Goal: Task Accomplishment & Management: Manage account settings

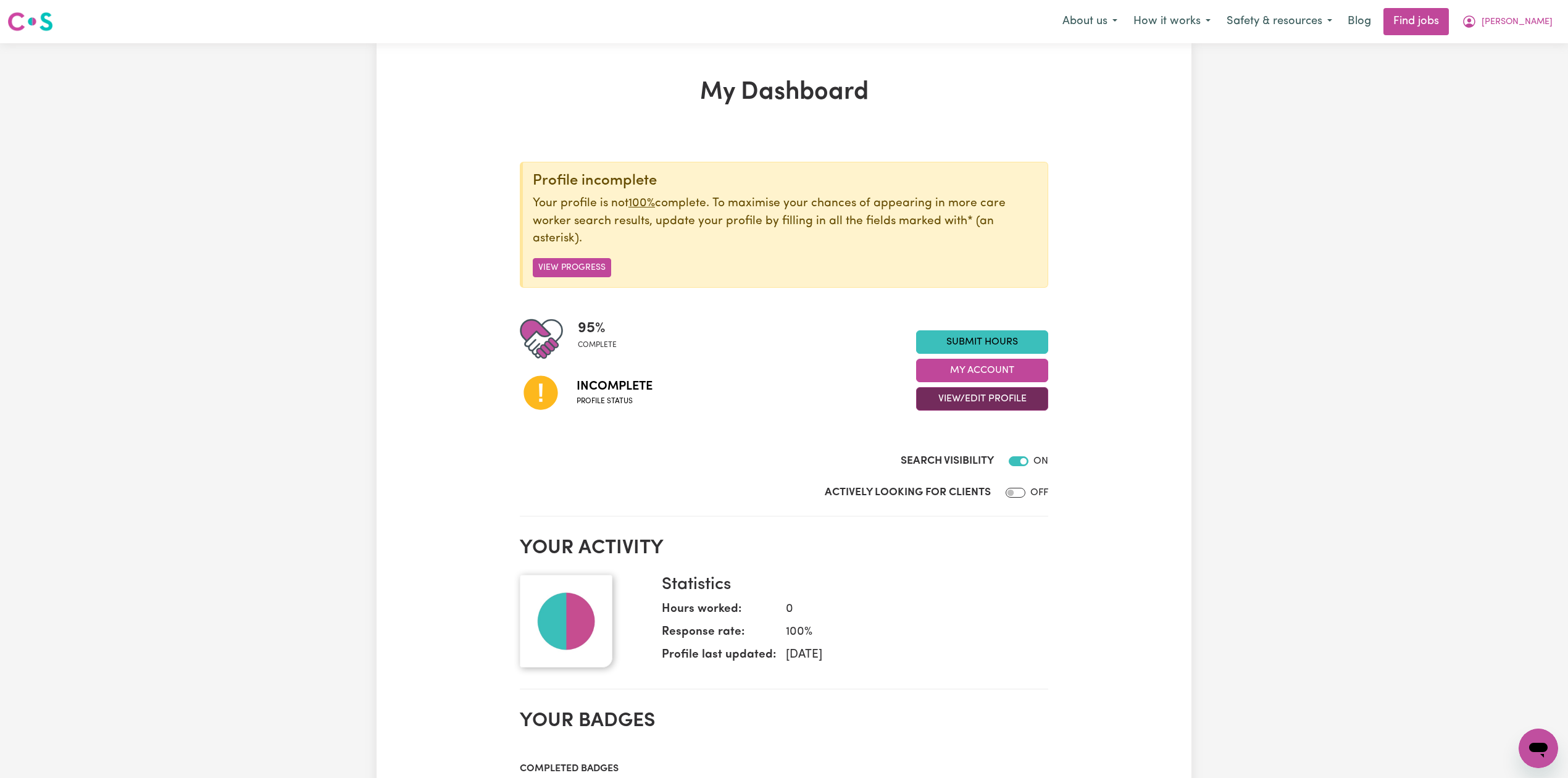
drag, startPoint x: 960, startPoint y: 400, endPoint x: 967, endPoint y: 410, distance: 12.2
click at [961, 400] on button "View/Edit Profile" at bounding box center [982, 398] width 132 height 23
click at [954, 462] on link "Edit Profile" at bounding box center [974, 455] width 115 height 25
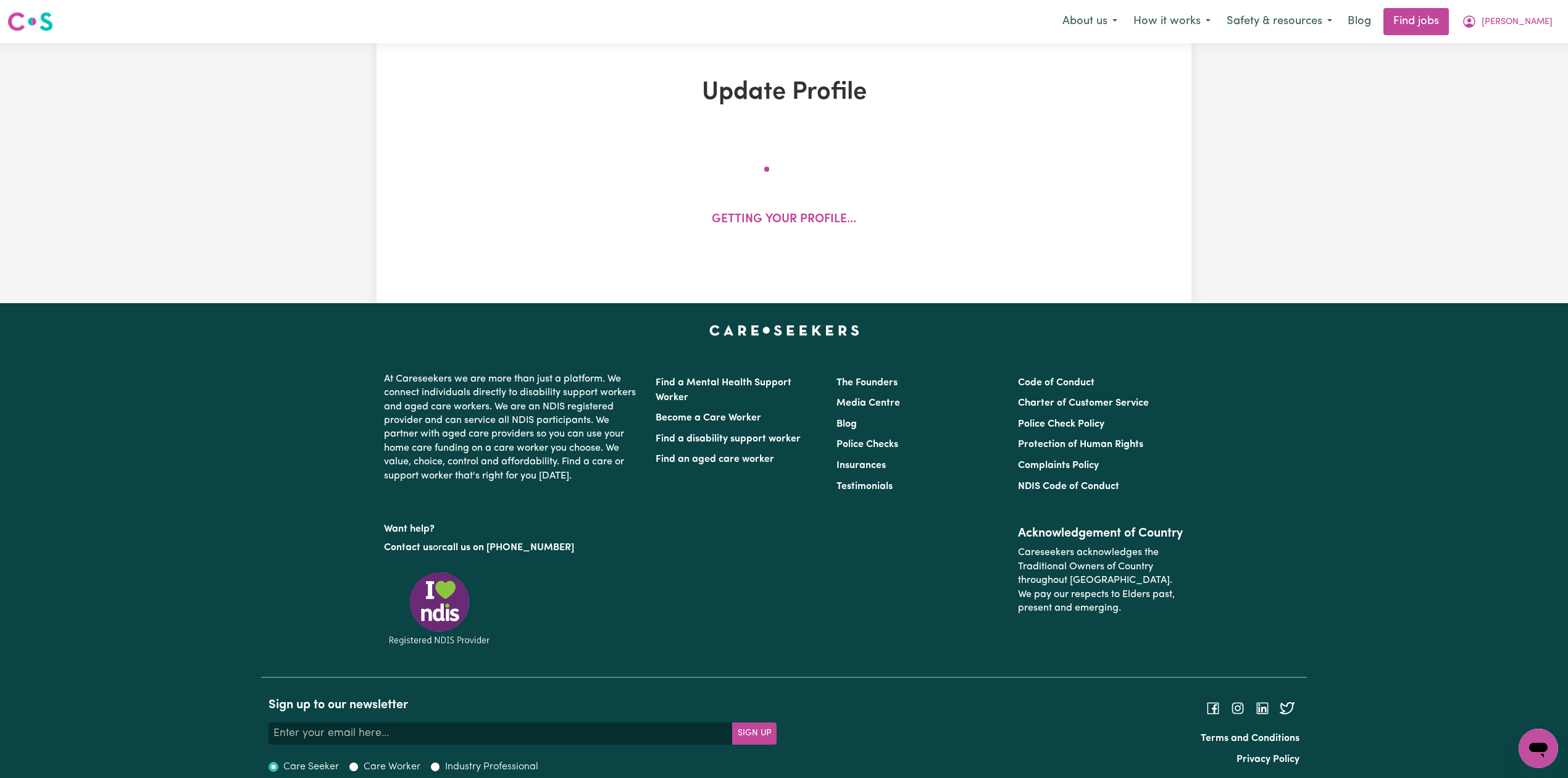
select select "[DEMOGRAPHIC_DATA]"
select select "Student Visa"
select select "Studying a healthcare related degree or qualification"
select select "37"
select select "39"
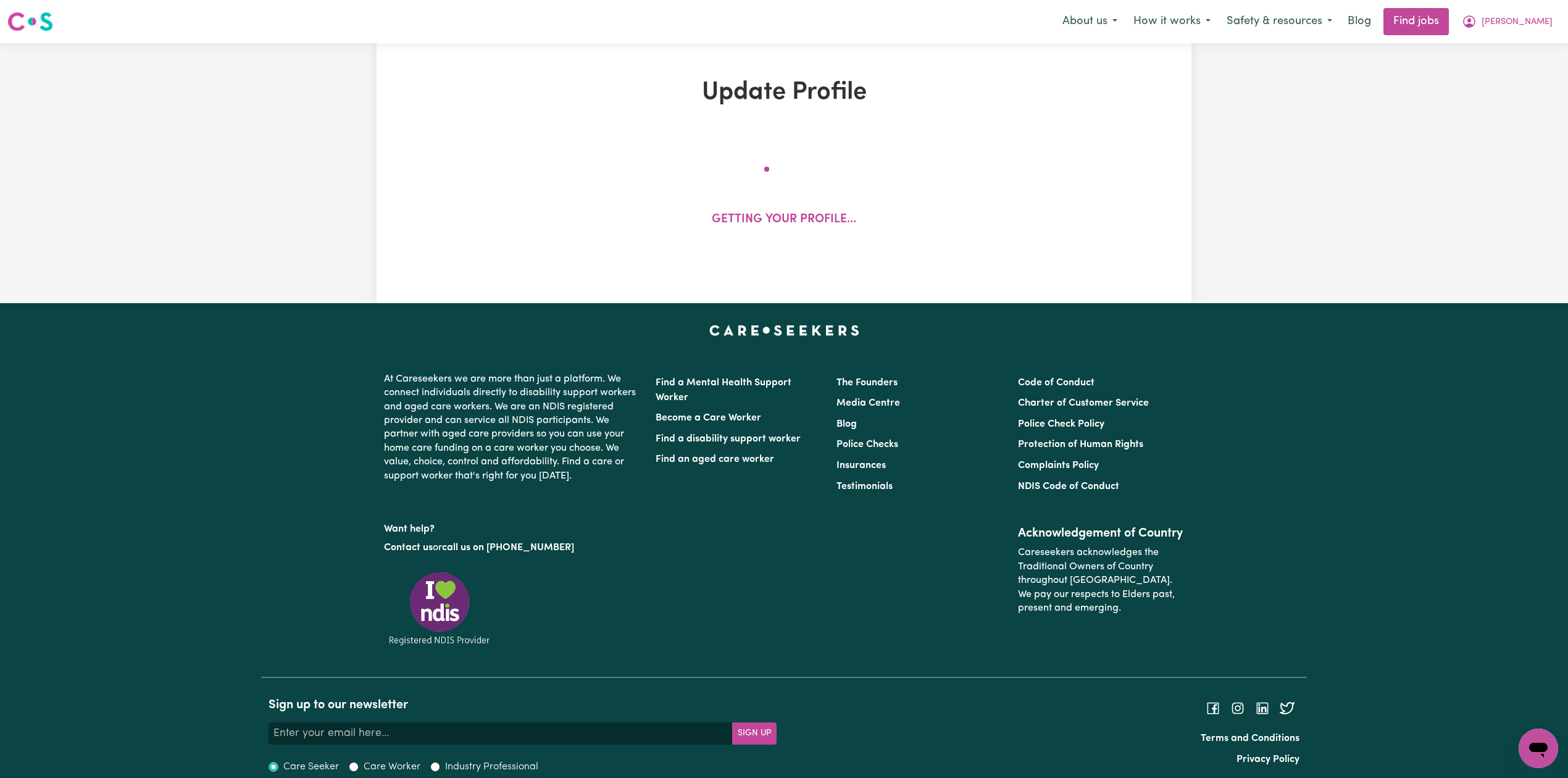
select select "39"
select select "52"
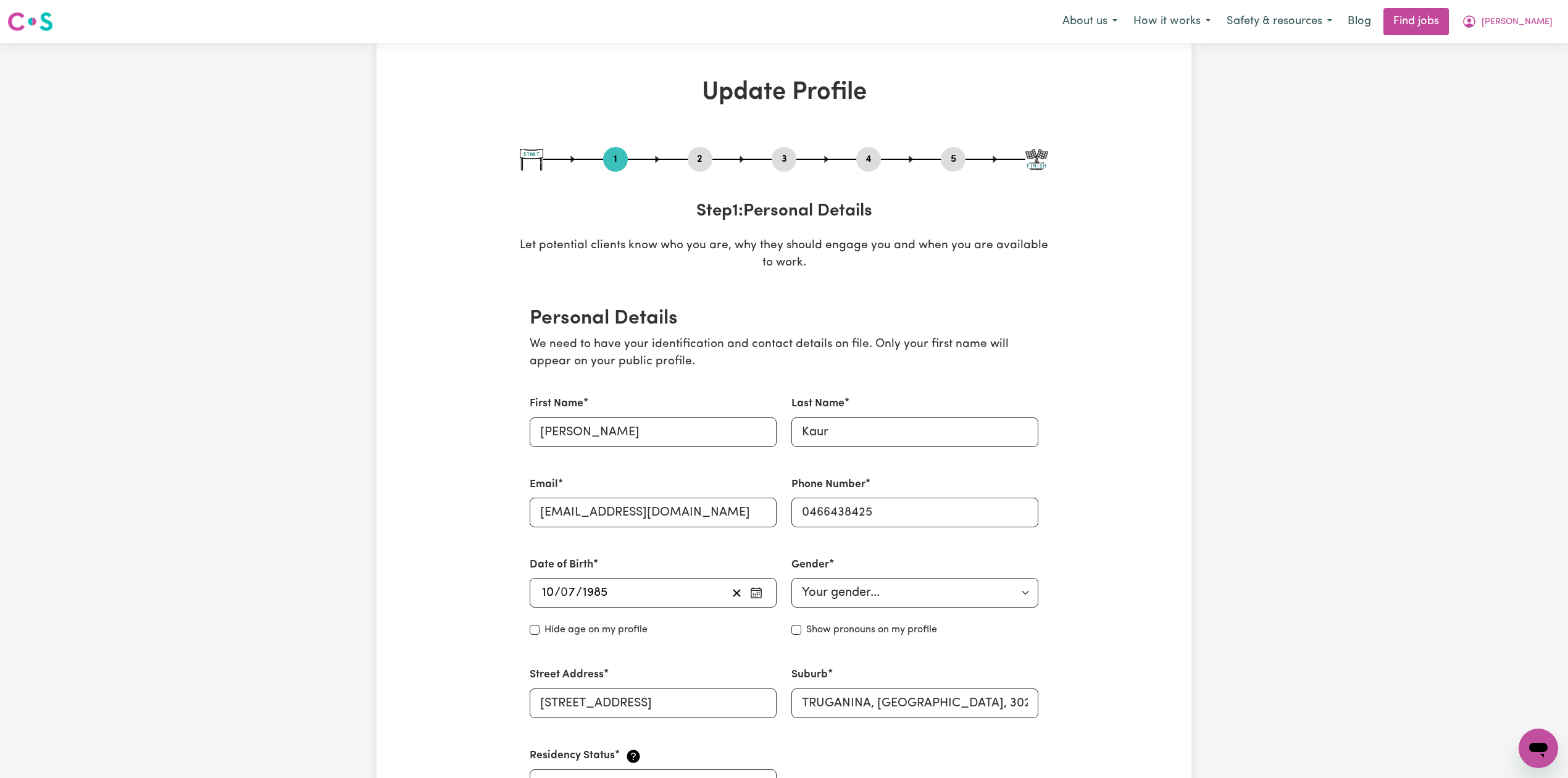
click at [699, 164] on button "2" at bounding box center [700, 159] width 25 height 16
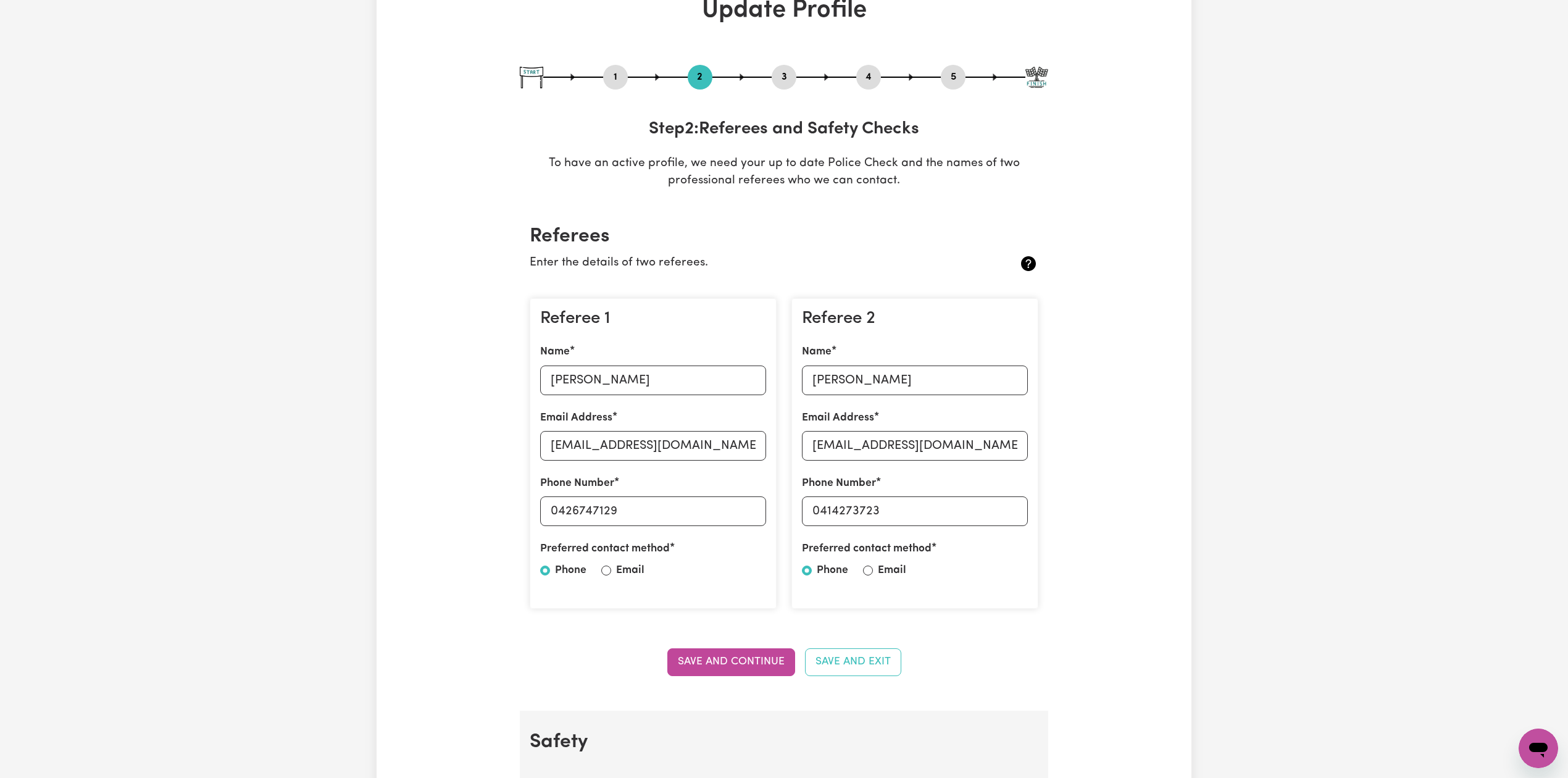
scroll to position [164, 0]
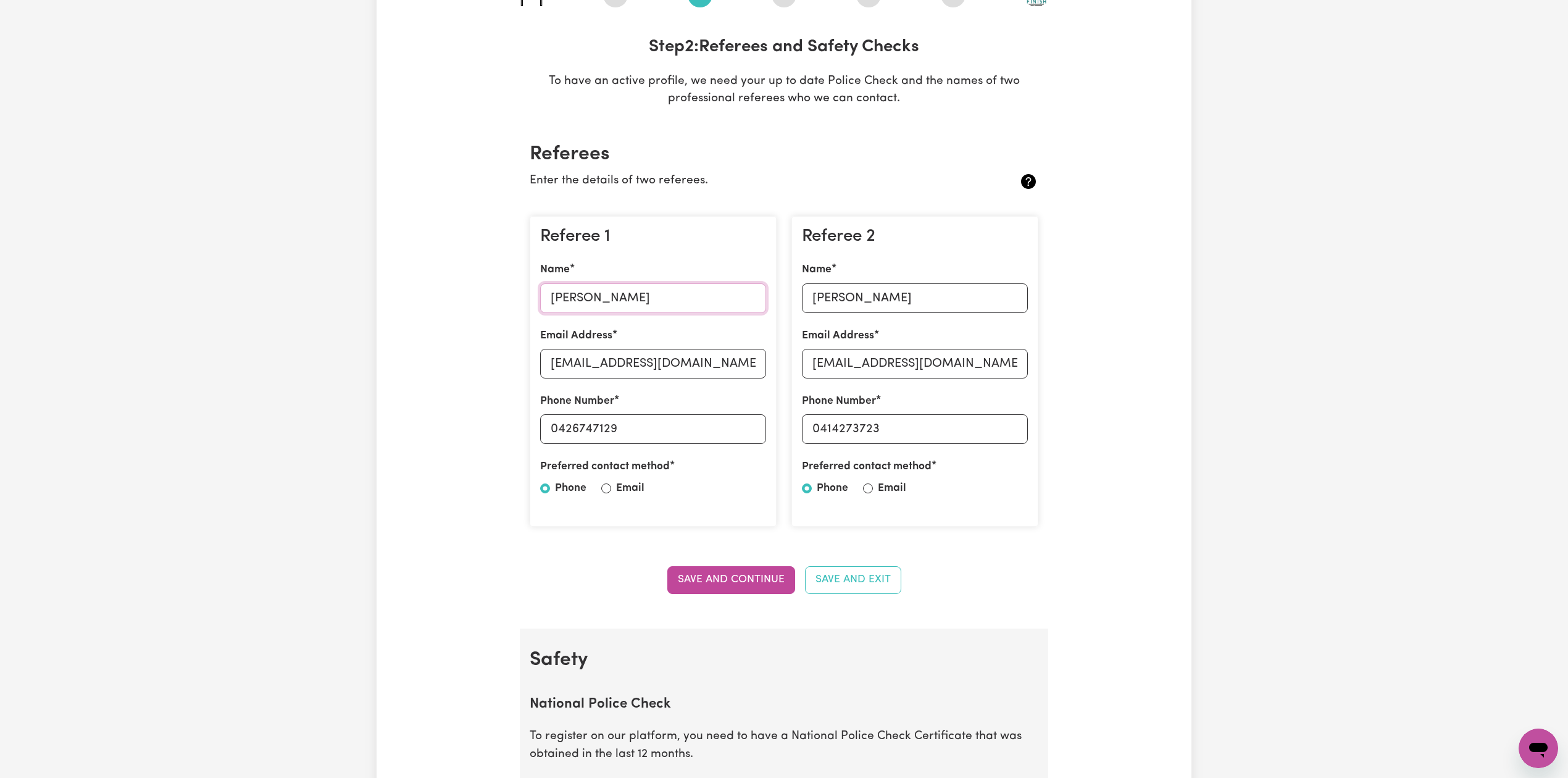
click at [612, 305] on input "[PERSON_NAME]" at bounding box center [652, 298] width 226 height 30
click at [612, 362] on input "[EMAIL_ADDRESS][DOMAIN_NAME]" at bounding box center [652, 364] width 226 height 30
drag, startPoint x: 558, startPoint y: 433, endPoint x: 675, endPoint y: 432, distance: 117.0
click at [675, 432] on input "0426747129" at bounding box center [652, 429] width 226 height 30
click at [865, 290] on input "[PERSON_NAME]" at bounding box center [915, 298] width 226 height 30
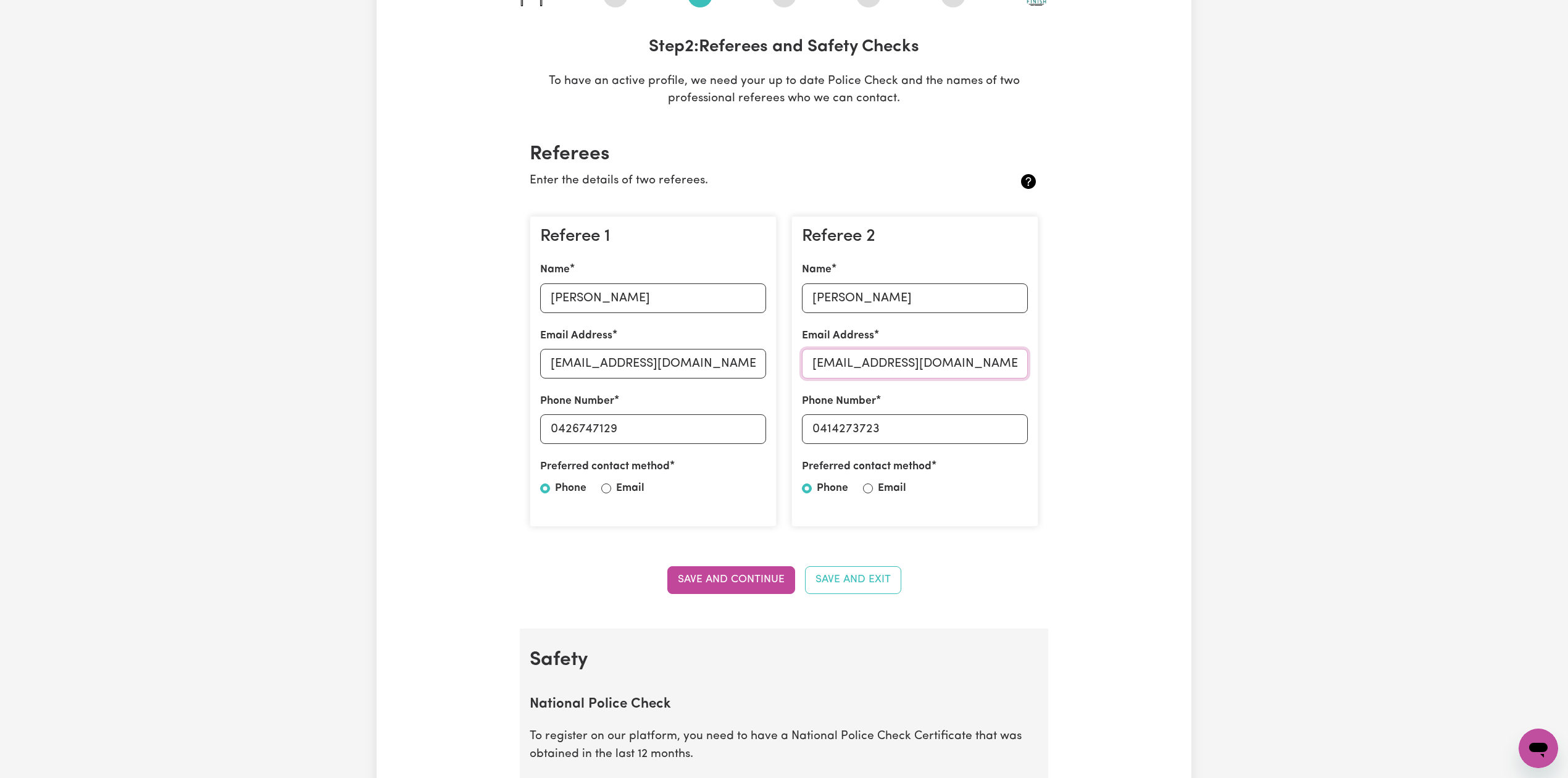
click at [870, 376] on input "[EMAIL_ADDRESS][DOMAIN_NAME]" at bounding box center [915, 364] width 226 height 30
drag, startPoint x: 823, startPoint y: 427, endPoint x: 969, endPoint y: 434, distance: 146.2
click at [969, 434] on input "0414273723" at bounding box center [915, 429] width 226 height 30
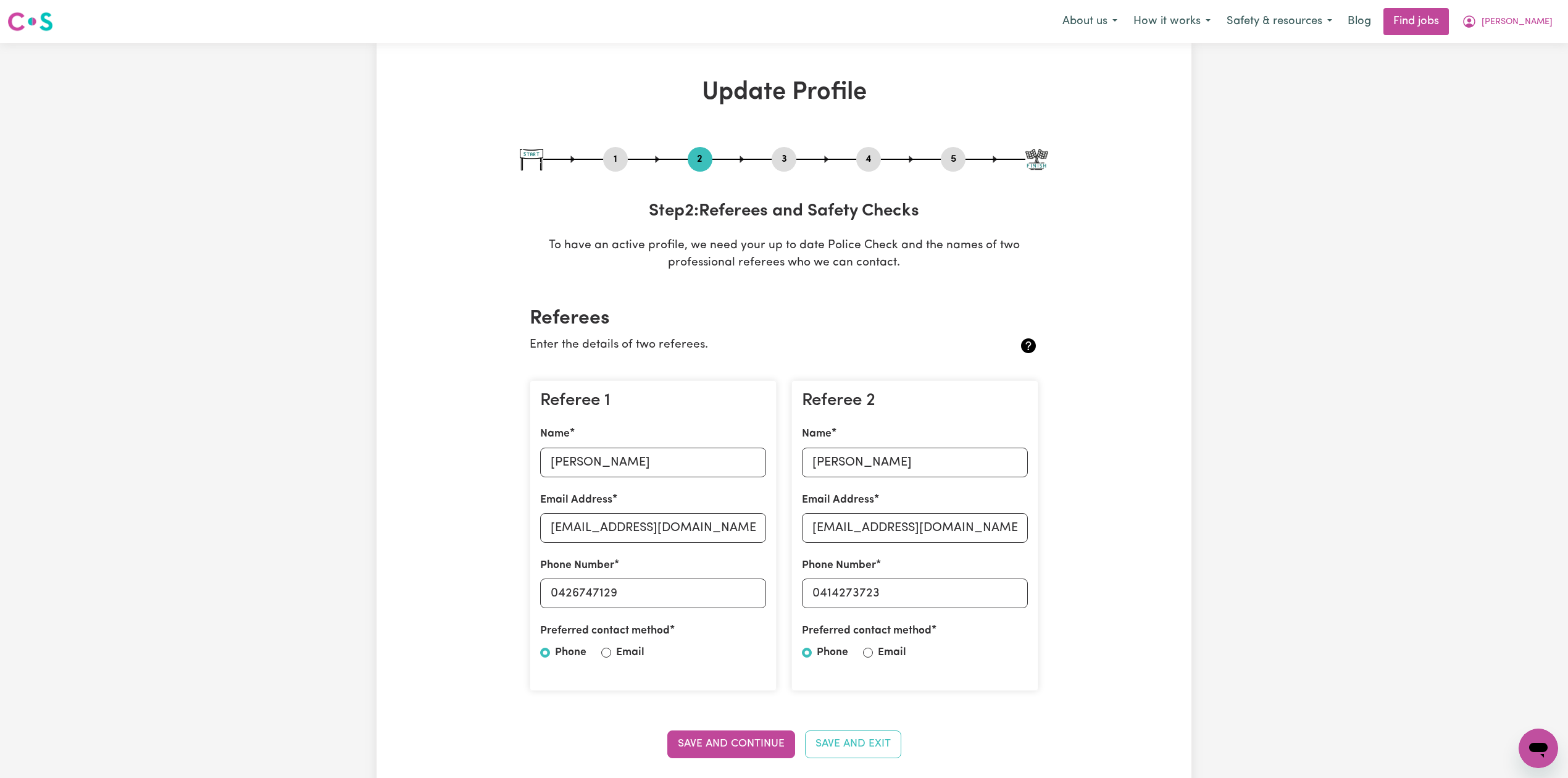
drag, startPoint x: 875, startPoint y: 154, endPoint x: 897, endPoint y: 167, distance: 25.6
click at [877, 158] on button "4" at bounding box center [868, 159] width 25 height 16
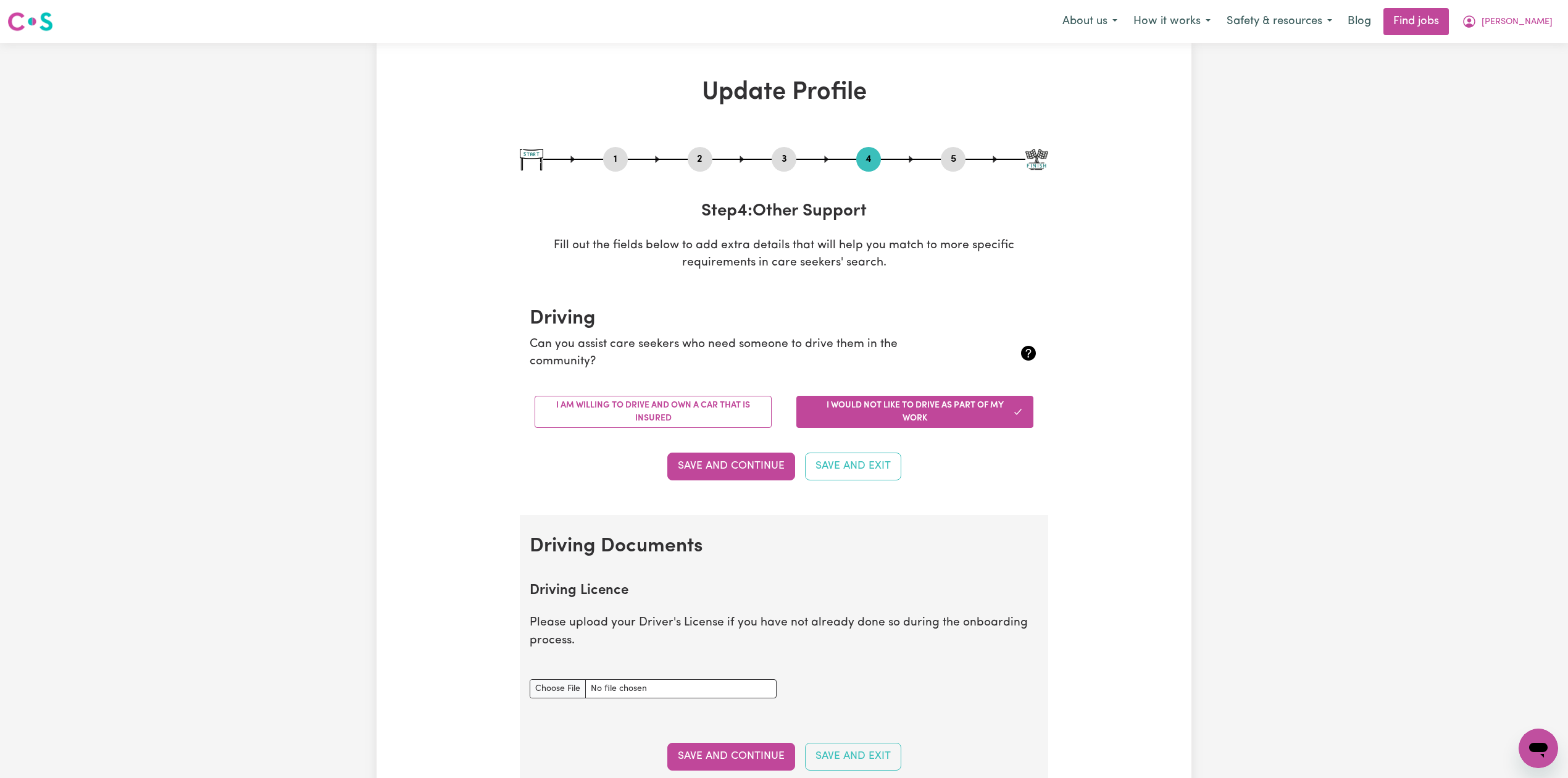
click at [946, 157] on button "5" at bounding box center [953, 159] width 25 height 16
select select "I am providing services privately on my own"
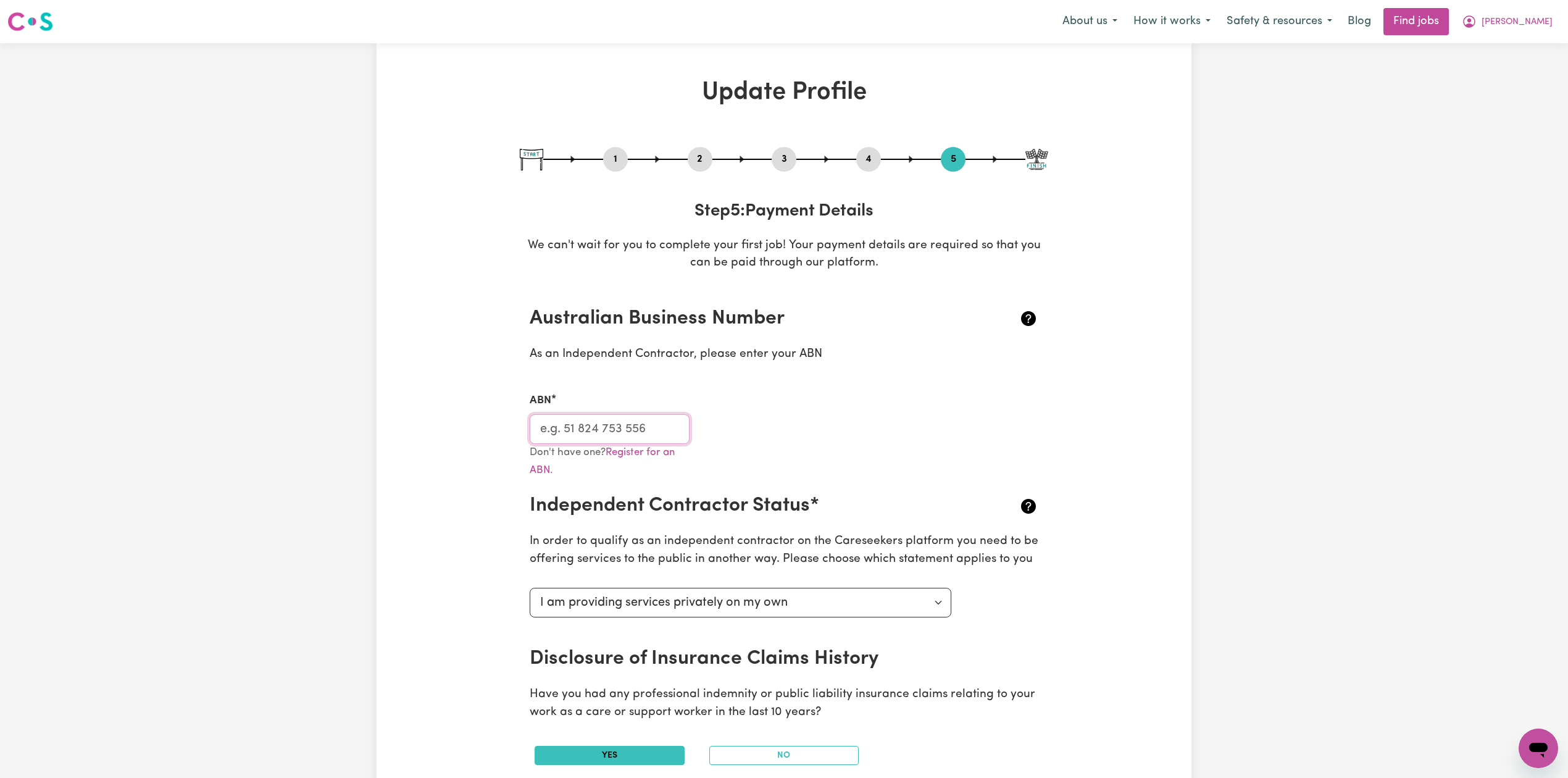
click at [564, 423] on input "ABN" at bounding box center [609, 429] width 160 height 30
click at [798, 154] on div "1 2 3 4 5" at bounding box center [784, 159] width 529 height 25
click at [793, 154] on button "3" at bounding box center [784, 159] width 25 height 16
select select "2024"
select select "2025"
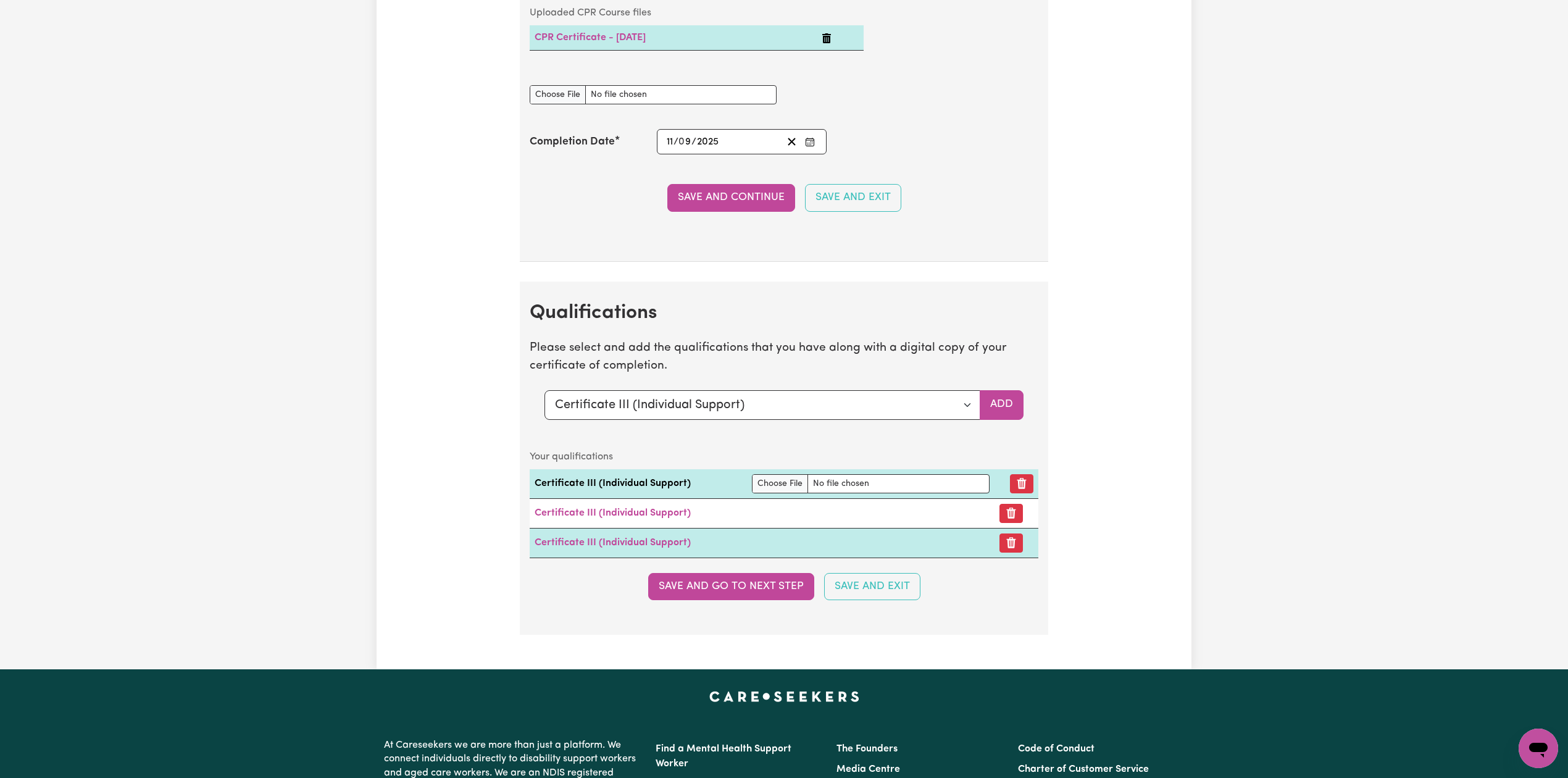
scroll to position [2990, 0]
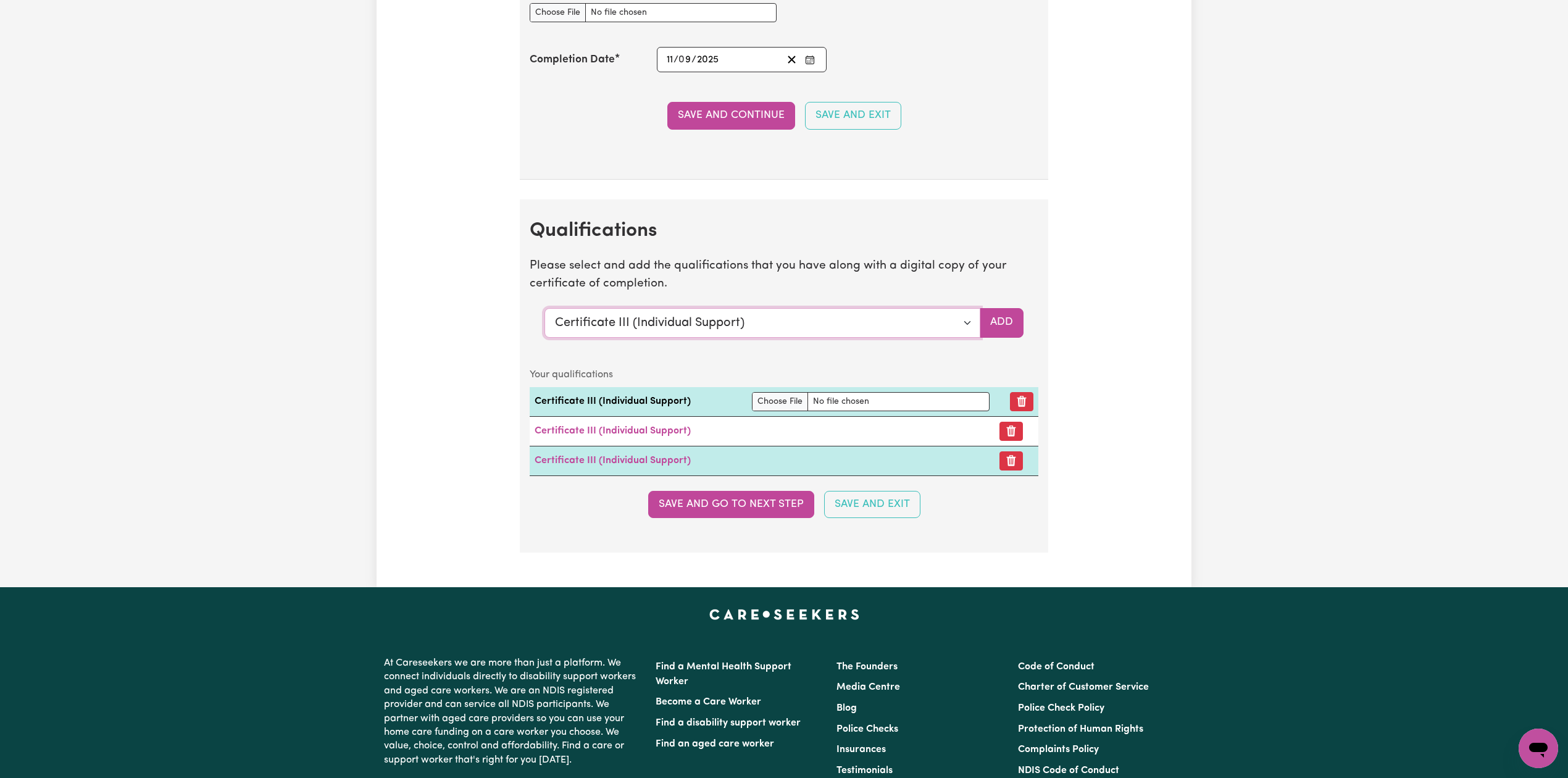
click at [621, 338] on select "Select a qualification to add... Certificate III (Individual Support) Certifica…" at bounding box center [763, 323] width 436 height 30
select select "Manual Handling"
click at [545, 322] on select "Select a qualification to add... Certificate III (Individual Support) Certifica…" at bounding box center [763, 323] width 436 height 30
click at [1015, 335] on button "Add" at bounding box center [1002, 323] width 43 height 30
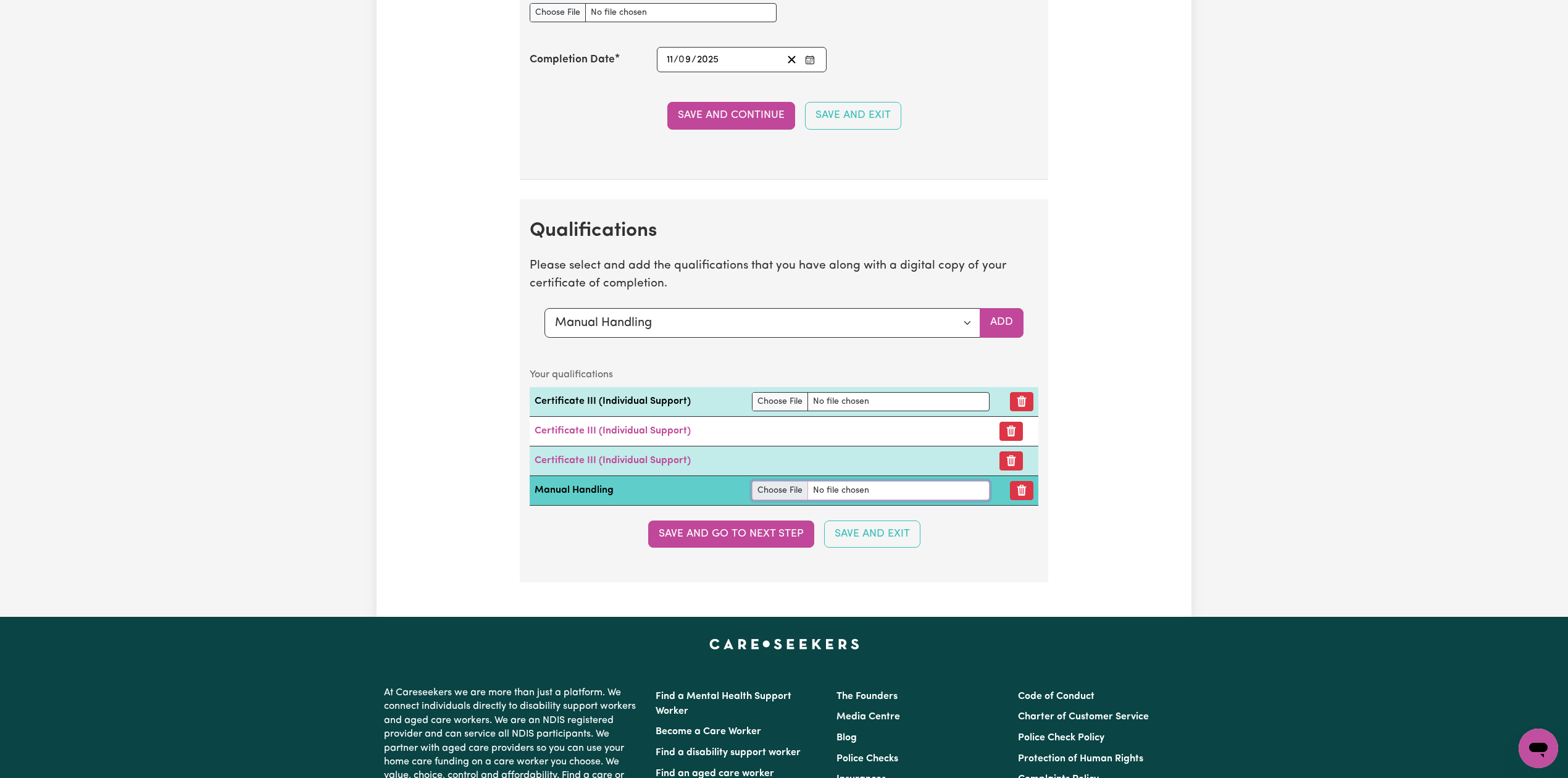
click at [768, 500] on input "file" at bounding box center [870, 491] width 237 height 19
type input "C:\fakepath\[PERSON_NAME] Manual Handling.pdf"
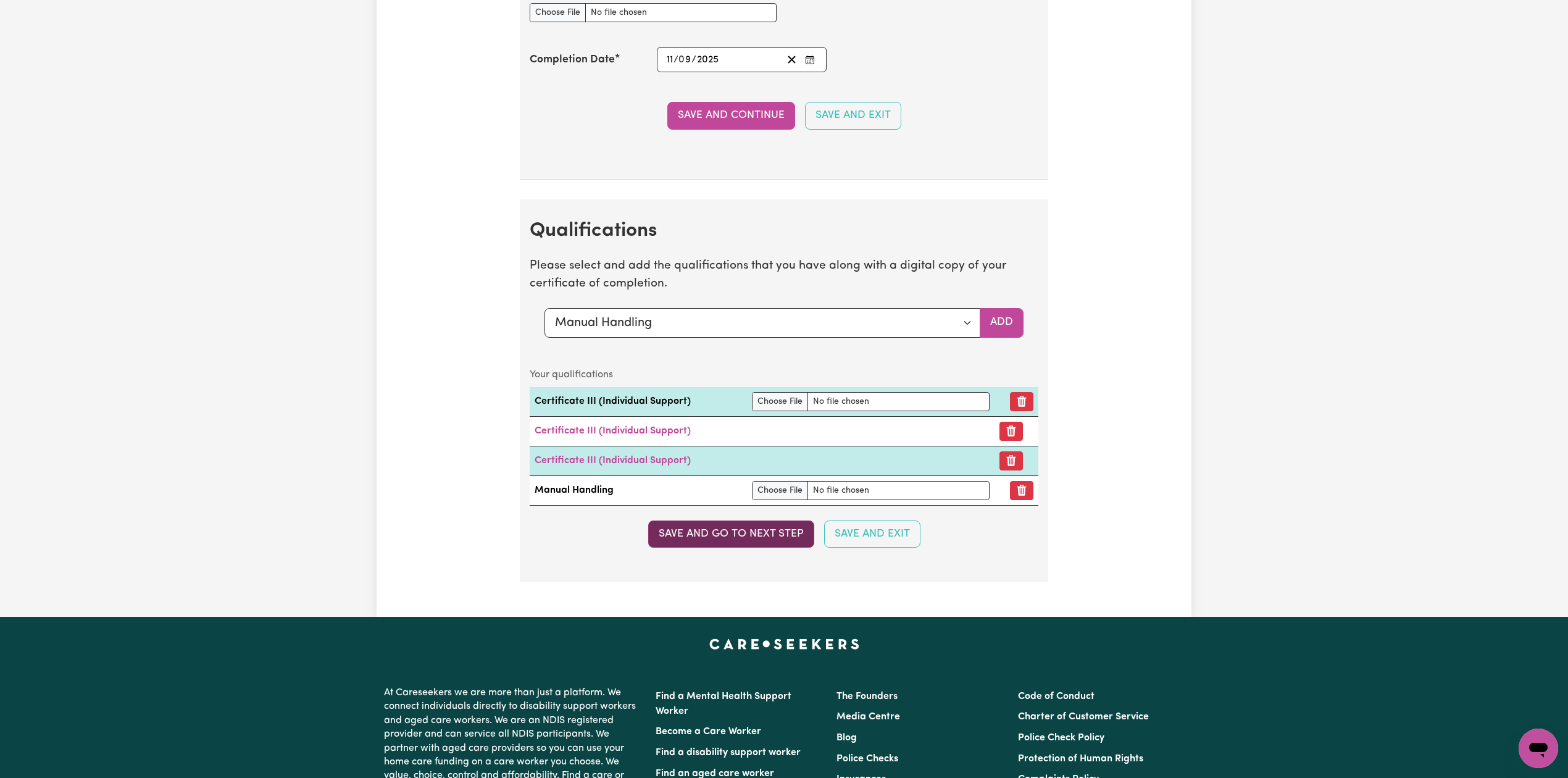
click at [681, 548] on button "Save and go to next step" at bounding box center [731, 534] width 166 height 27
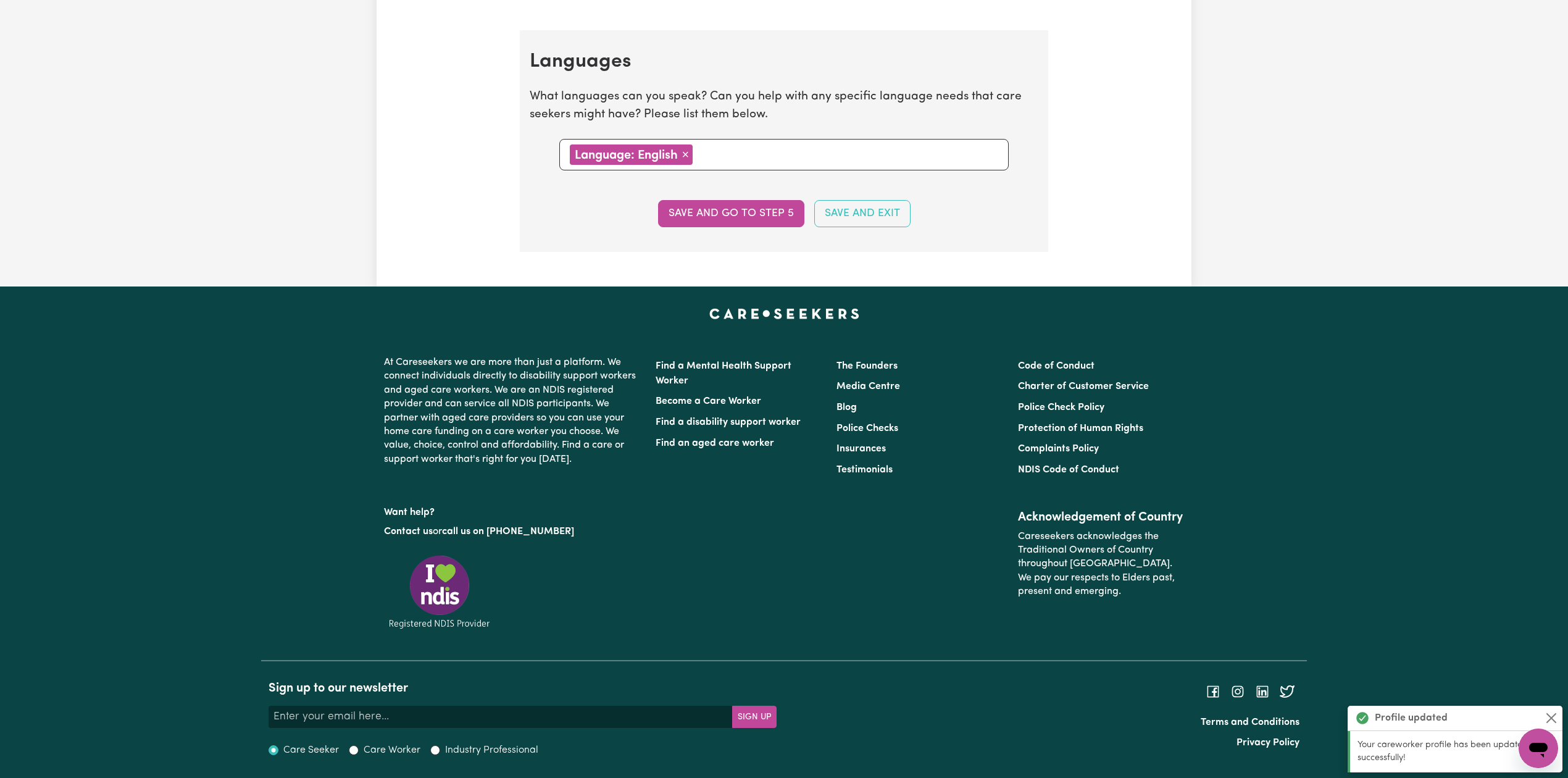
scroll to position [0, 0]
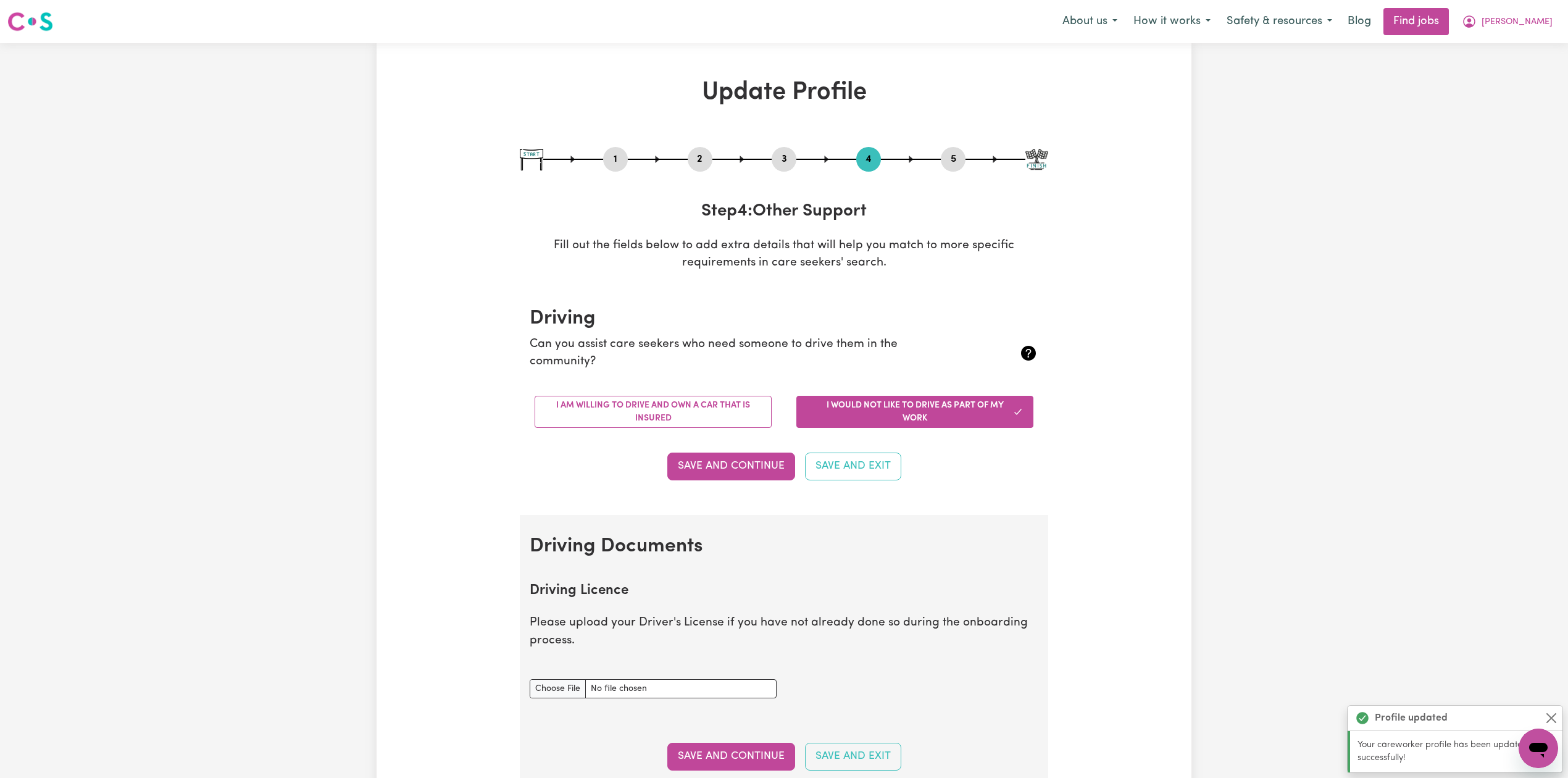
click at [772, 158] on button "3" at bounding box center [784, 159] width 25 height 16
select select "2024"
select select "2025"
select select "Certificate III (Individual Support)"
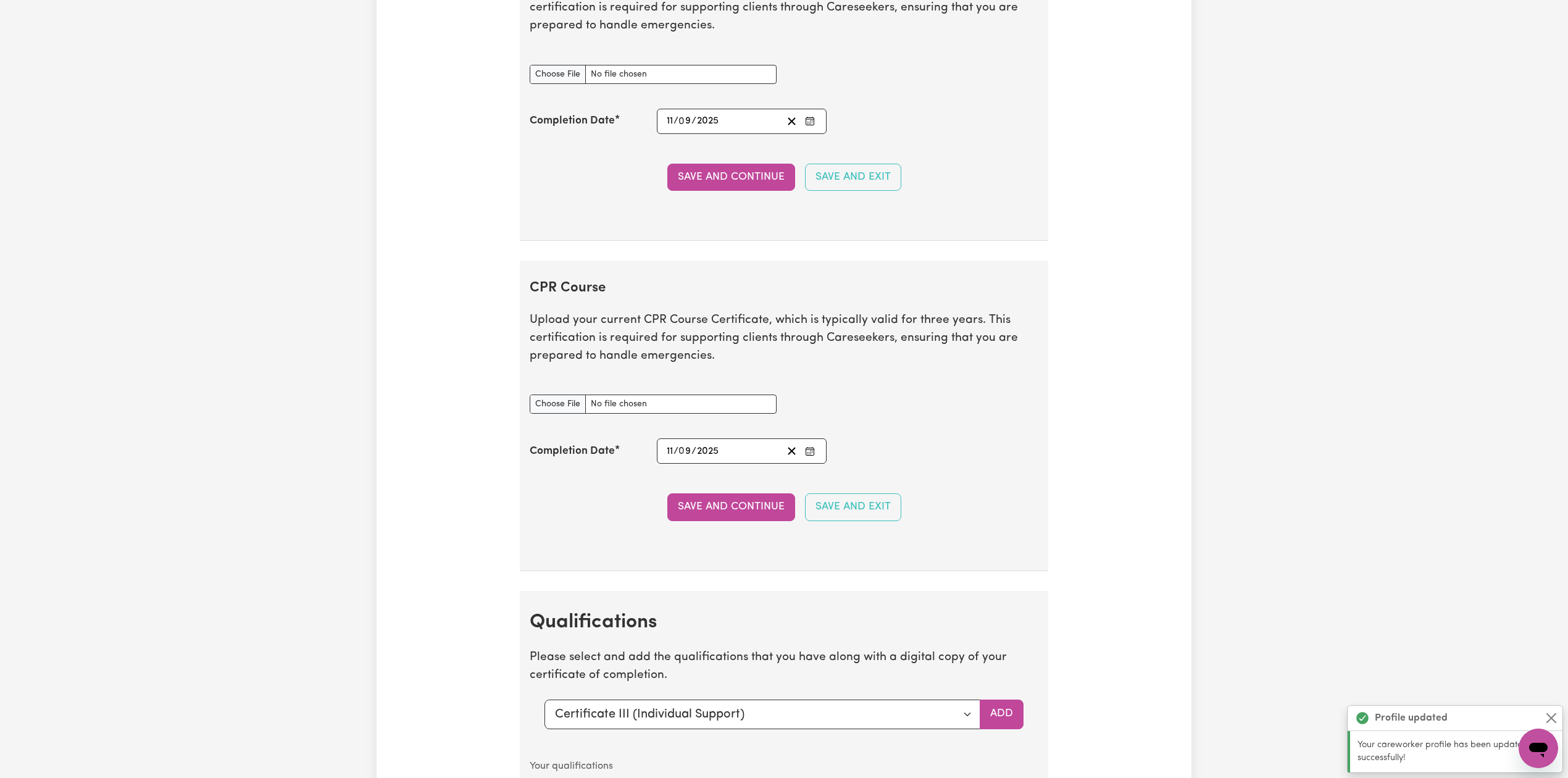
scroll to position [2319, 0]
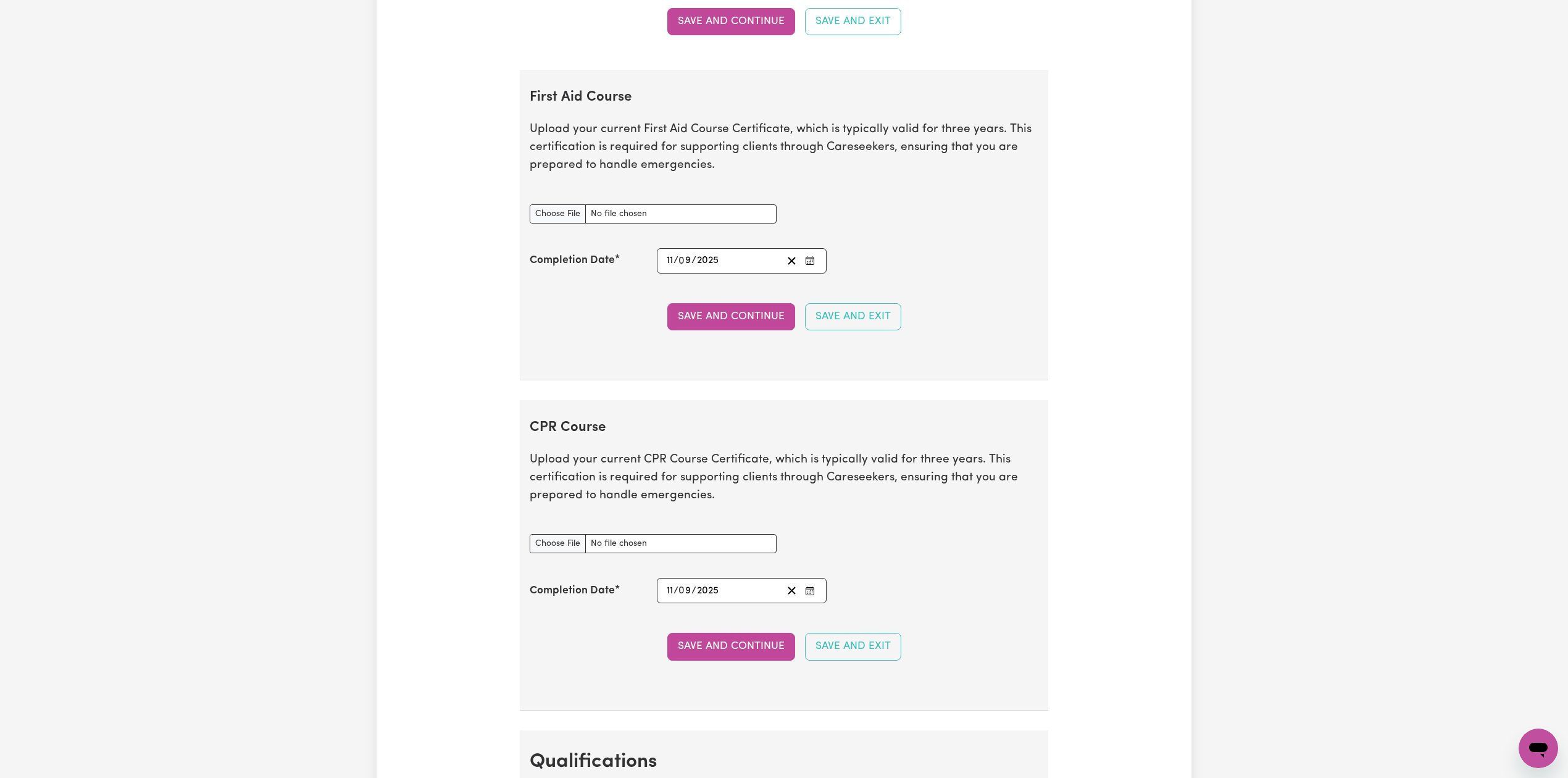
click at [718, 599] on input "2025" at bounding box center [708, 591] width 23 height 17
click at [709, 511] on button "9" at bounding box center [704, 500] width 31 height 23
type input "[DATE]"
type input "9"
click at [558, 554] on input "CPR Course document" at bounding box center [652, 544] width 247 height 19
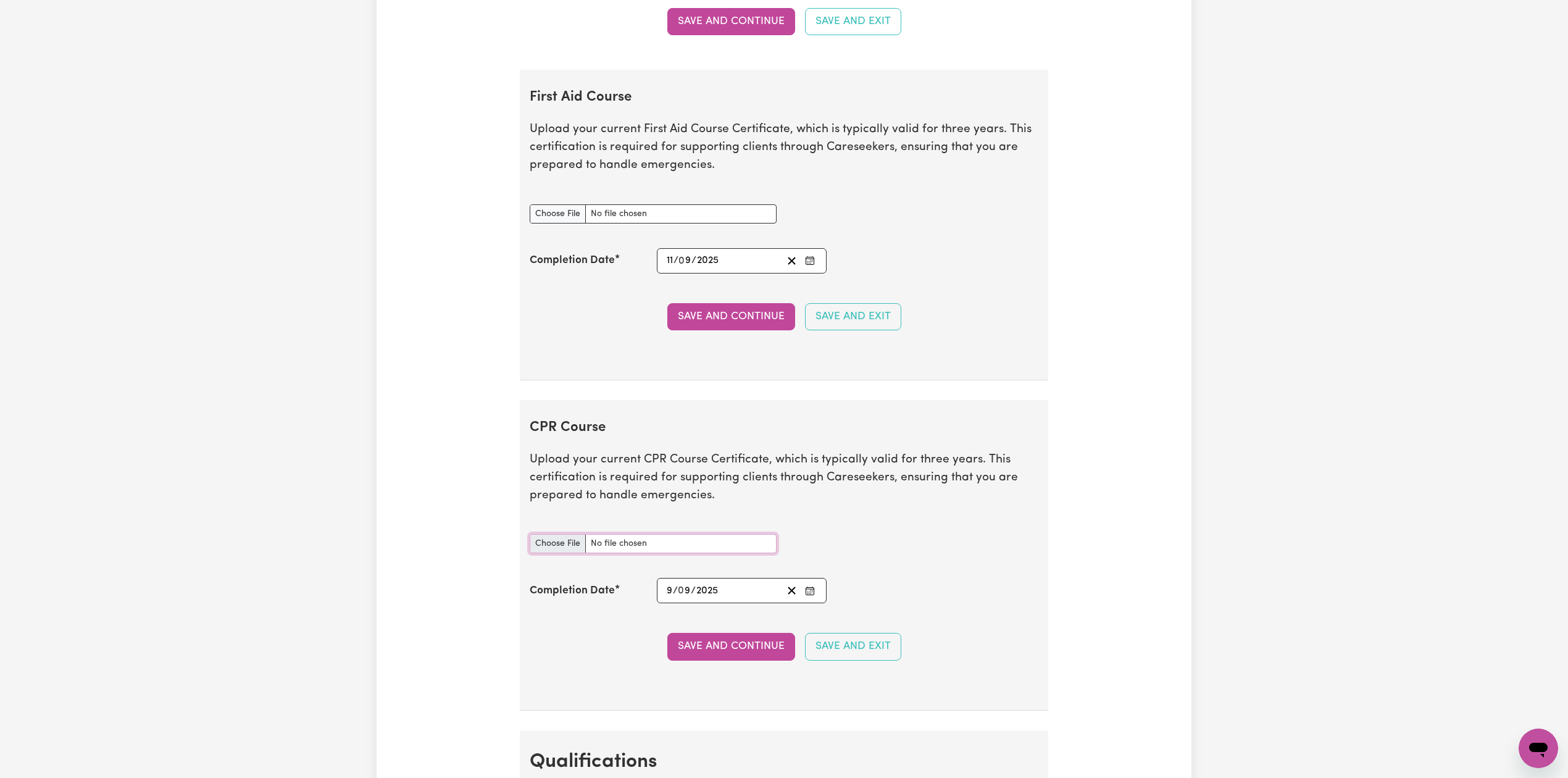
type input "C:\fakepath\[PERSON_NAME] CPR Certificate 09092025.pdf"
click at [711, 660] on button "Save and Continue" at bounding box center [731, 647] width 128 height 27
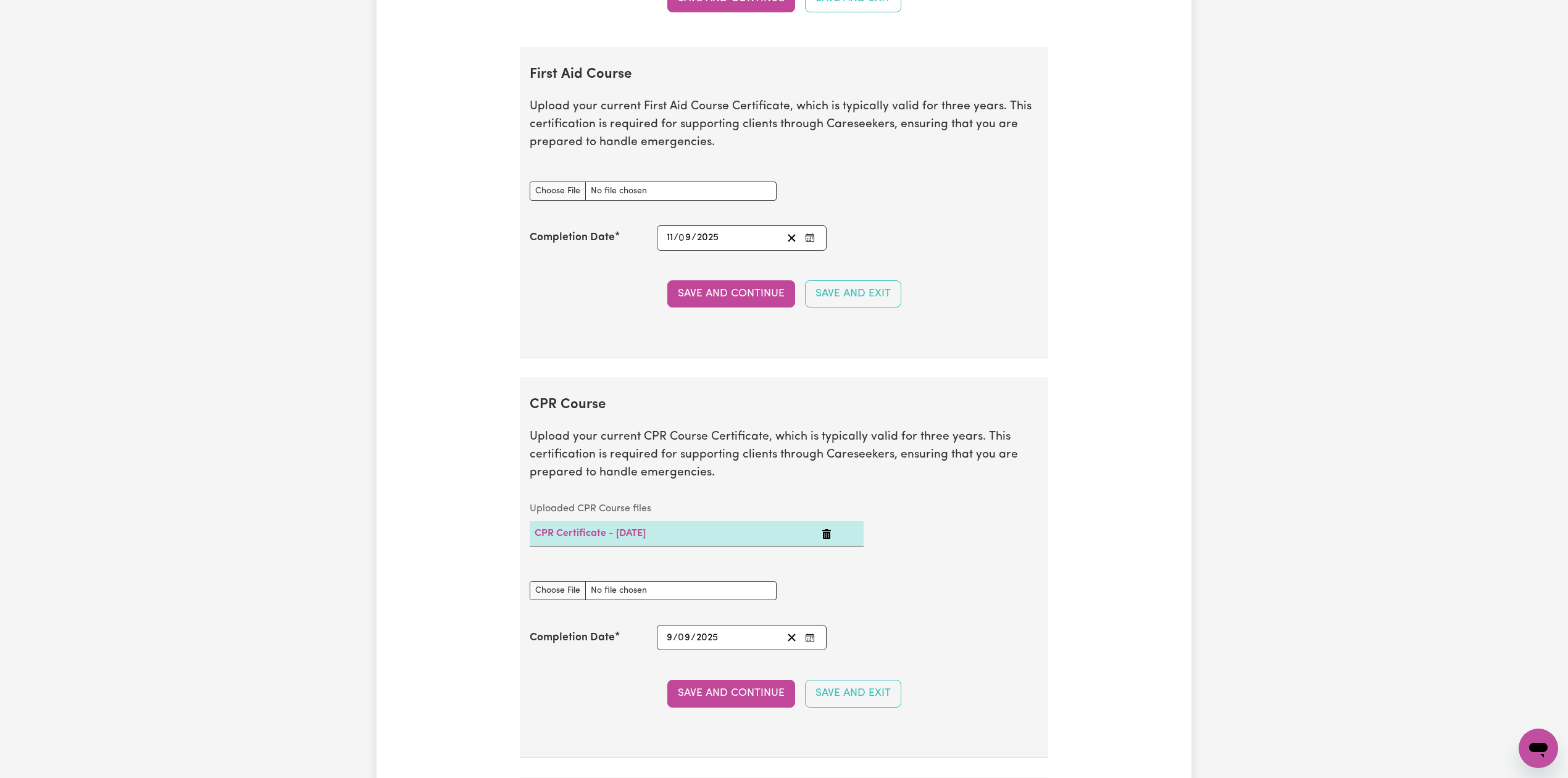
scroll to position [0, 0]
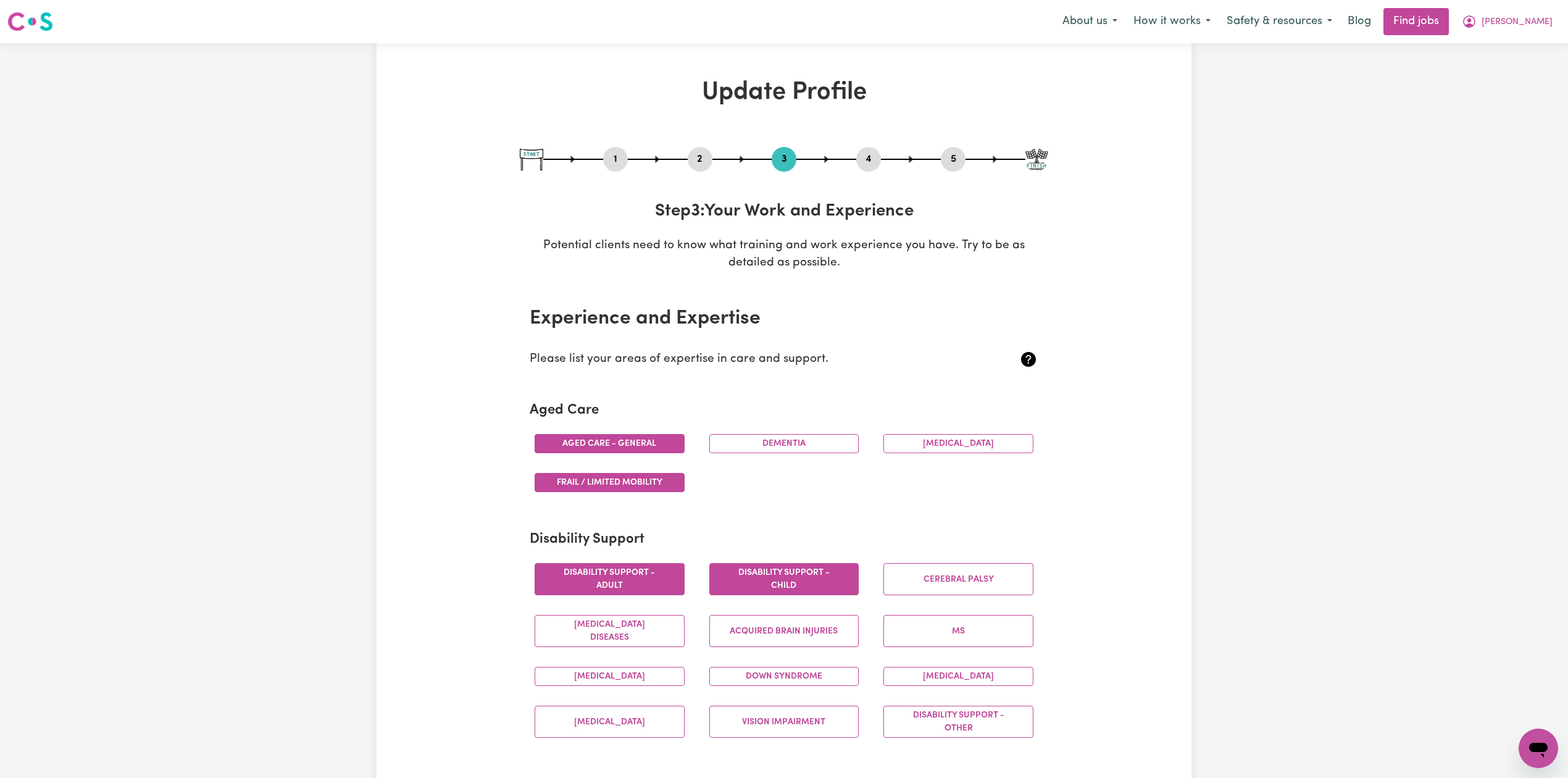
click at [875, 171] on div "4" at bounding box center [868, 159] width 25 height 25
click at [873, 159] on button "4" at bounding box center [868, 159] width 25 height 16
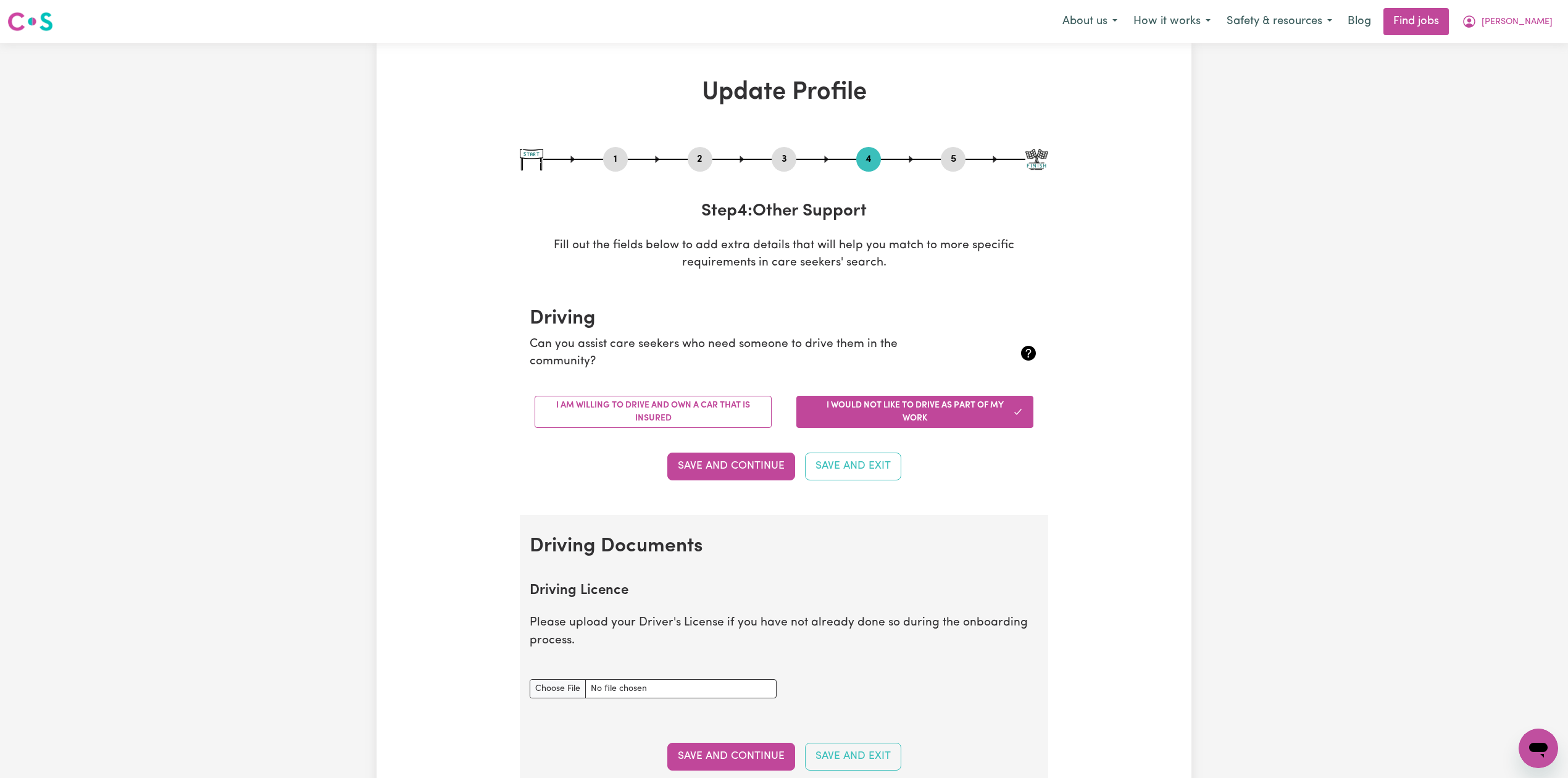
click at [940, 158] on button "5" at bounding box center [953, 159] width 25 height 16
select select "I am providing services privately on my own"
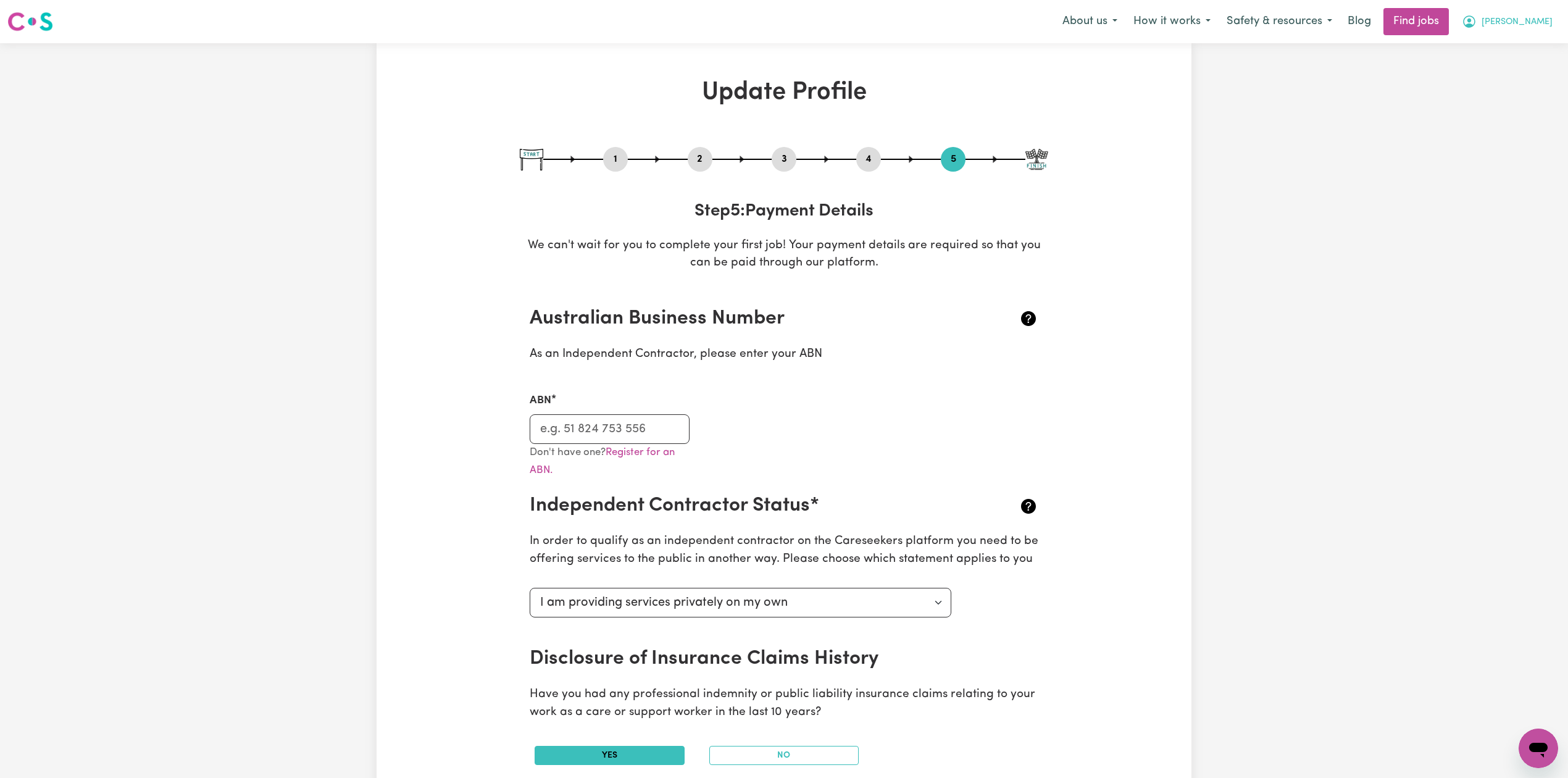
click at [1524, 23] on span "[PERSON_NAME]" at bounding box center [1517, 22] width 71 height 14
click at [1503, 99] on link "Logout" at bounding box center [1511, 94] width 97 height 23
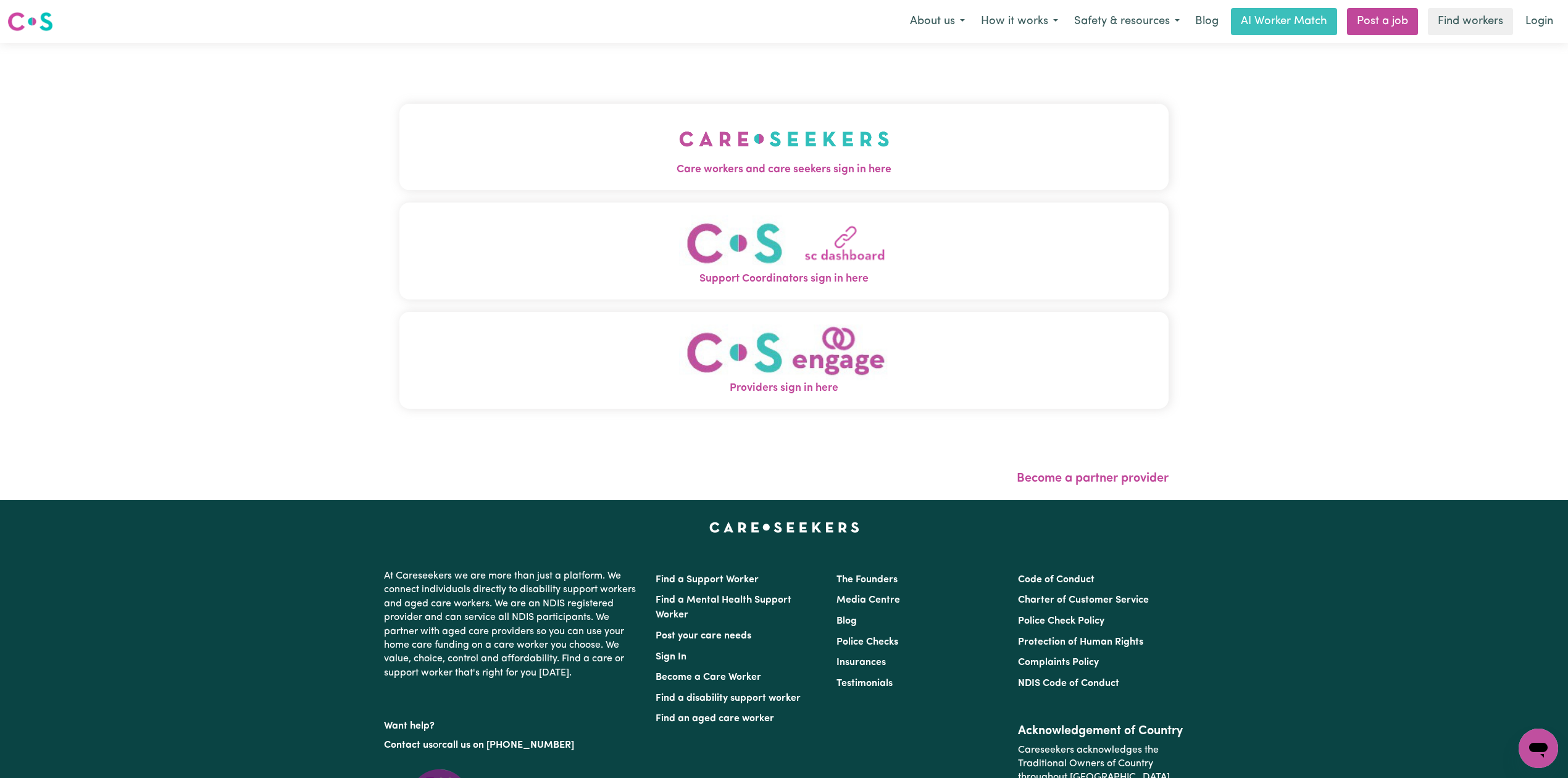
click at [656, 163] on span "Care workers and care seekers sign in here" at bounding box center [784, 170] width 769 height 16
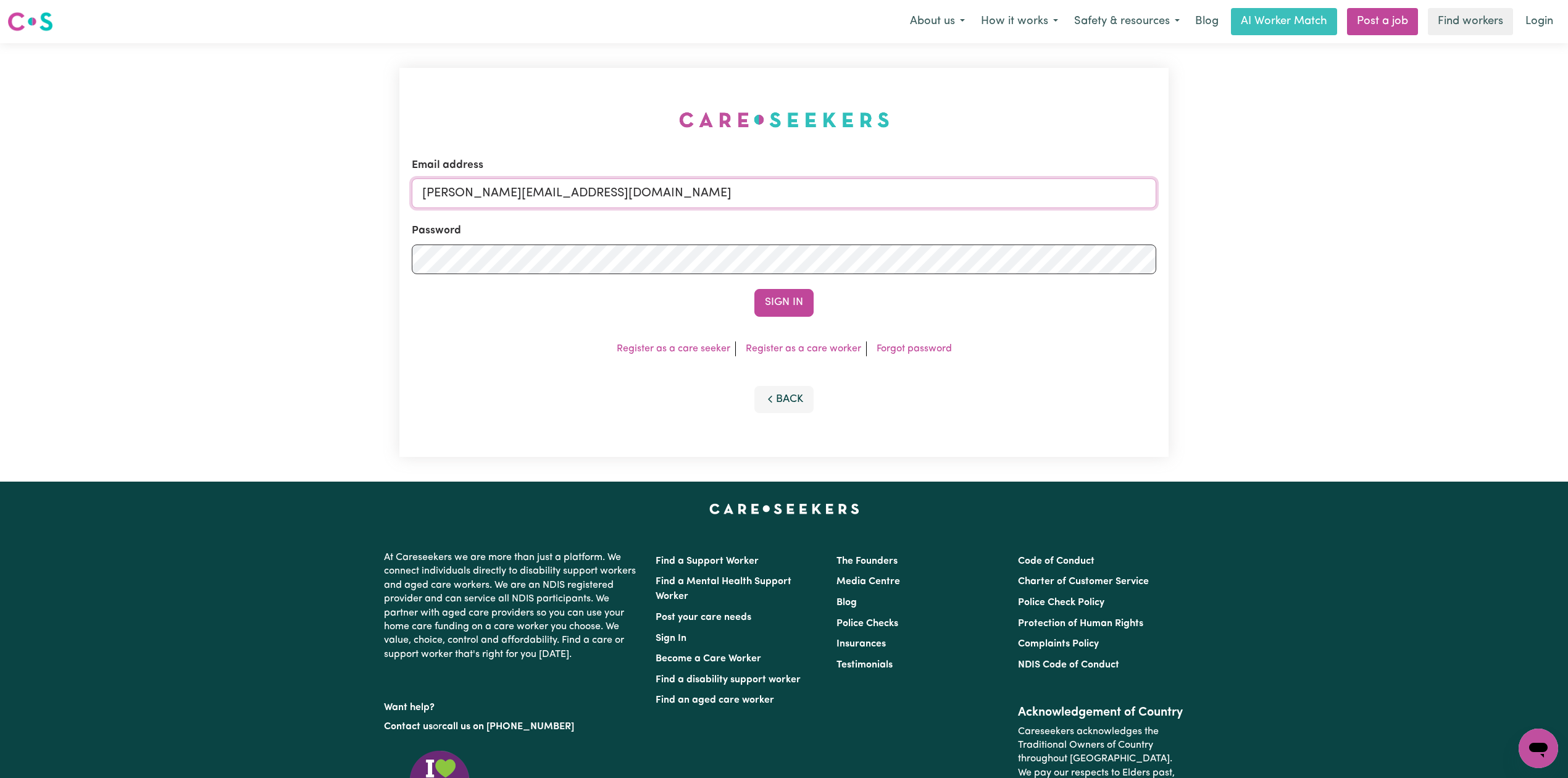
click at [693, 187] on input "[PERSON_NAME][EMAIL_ADDRESS][DOMAIN_NAME]" at bounding box center [784, 193] width 744 height 30
drag, startPoint x: 487, startPoint y: 193, endPoint x: 872, endPoint y: 231, distance: 386.9
click at [875, 229] on form "Email address Superuser~[EMAIL_ADDRESS][DOMAIN_NAME] Password Sign In" at bounding box center [784, 237] width 744 height 159
type input "Superuser~[EMAIL_ADDRESS][DOMAIN_NAME]"
click at [797, 298] on button "Sign In" at bounding box center [784, 303] width 60 height 27
